Goal: Check status: Check status

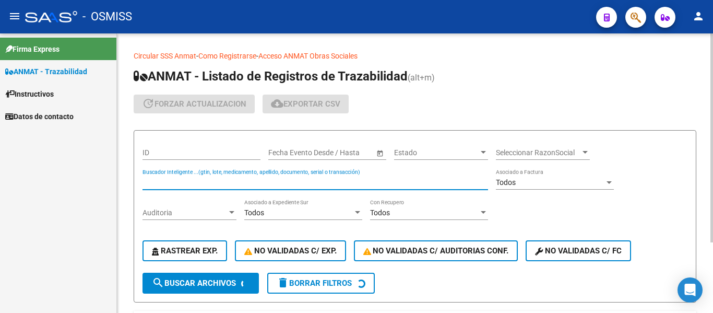
click at [170, 180] on input "Buscador Inteligente ...(gtin, lote, medicamento, apellido, documento, serial o…" at bounding box center [314, 182] width 345 height 9
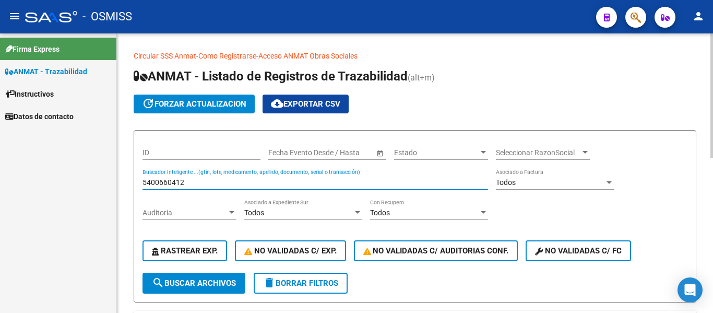
type input "5400660412"
click at [212, 275] on button "search Buscar Archivos" at bounding box center [193, 282] width 103 height 21
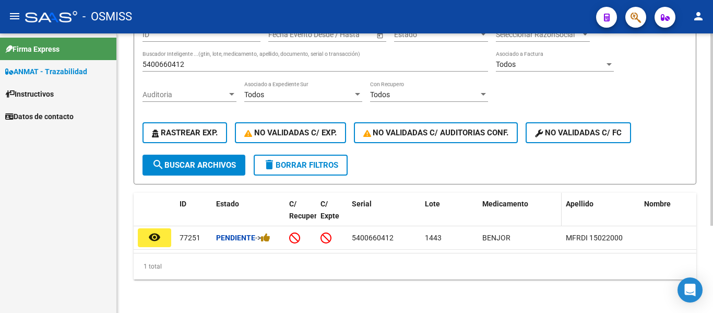
scroll to position [126, 0]
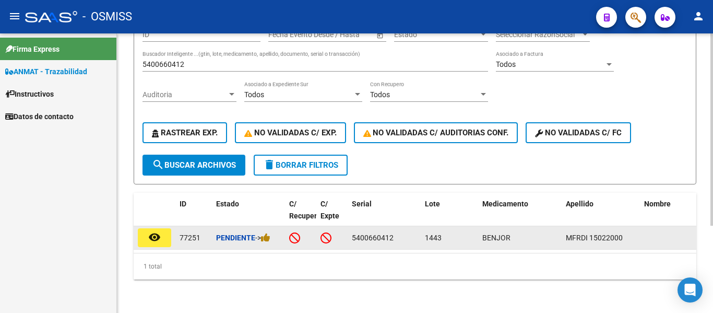
click at [158, 231] on mat-icon "remove_red_eye" at bounding box center [154, 237] width 13 height 13
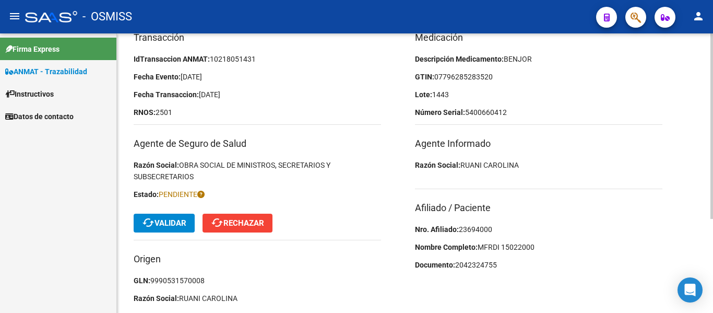
scroll to position [141, 0]
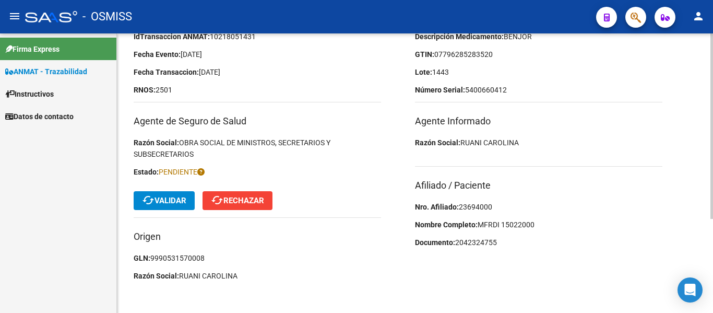
click at [166, 203] on span "cached Validar" at bounding box center [164, 200] width 44 height 9
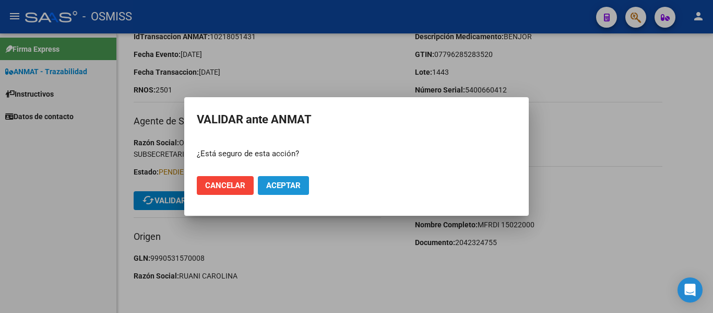
click at [287, 181] on span "Aceptar" at bounding box center [283, 185] width 34 height 9
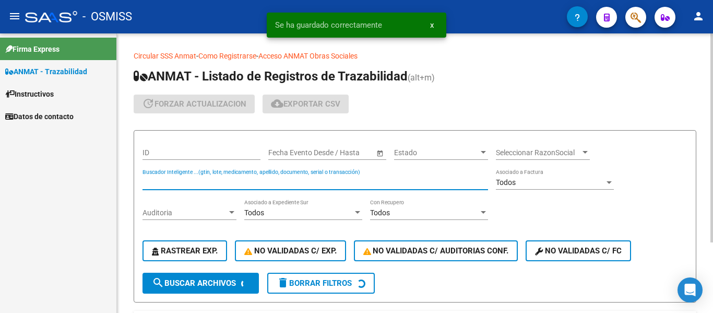
click at [164, 180] on input "Buscador Inteligente ...(gtin, lote, medicamento, apellido, documento, serial o…" at bounding box center [314, 182] width 345 height 9
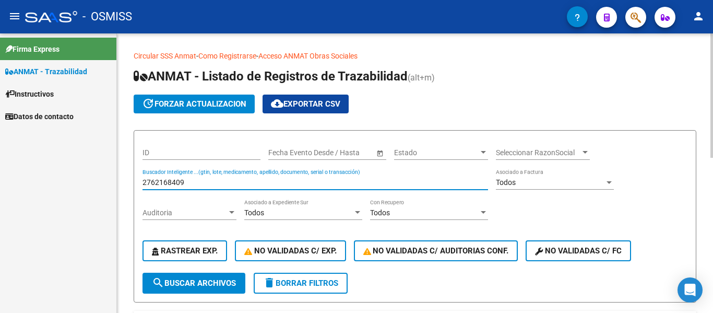
type input "2762168409"
click at [203, 273] on button "search Buscar Archivos" at bounding box center [193, 282] width 103 height 21
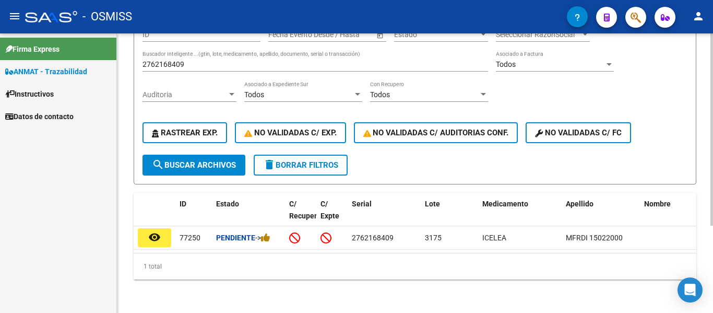
scroll to position [126, 0]
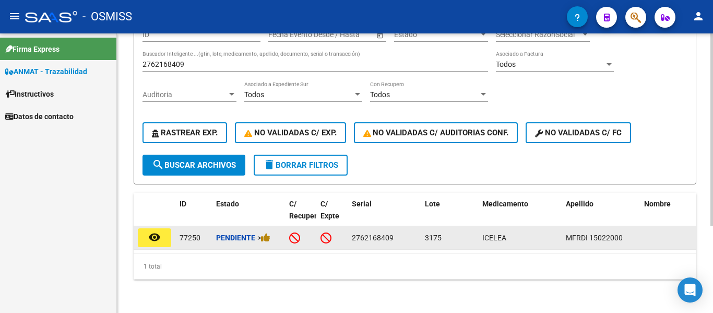
click at [149, 231] on mat-icon "remove_red_eye" at bounding box center [154, 237] width 13 height 13
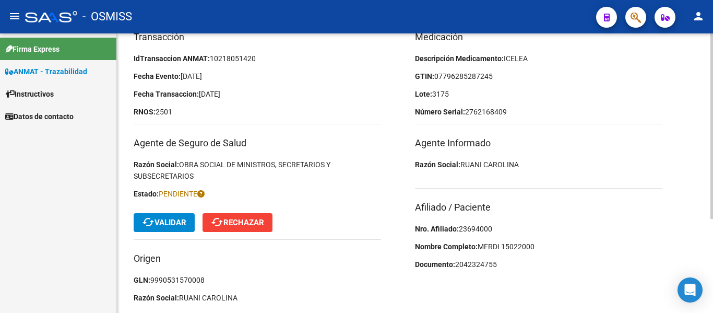
scroll to position [141, 0]
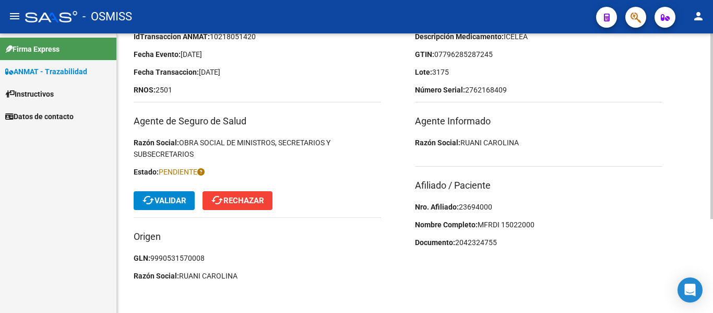
click at [176, 202] on span "cached Validar" at bounding box center [164, 200] width 44 height 9
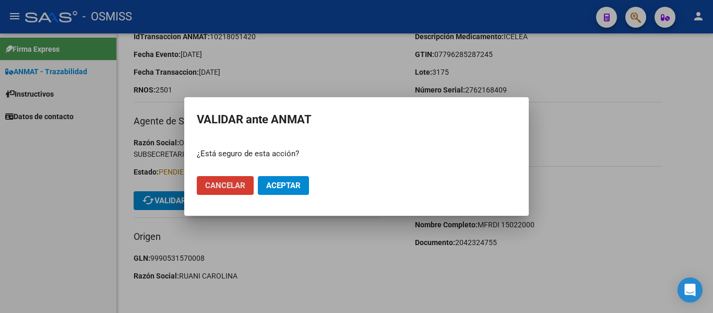
click at [293, 183] on span "Aceptar" at bounding box center [283, 185] width 34 height 9
